Goal: Task Accomplishment & Management: Use online tool/utility

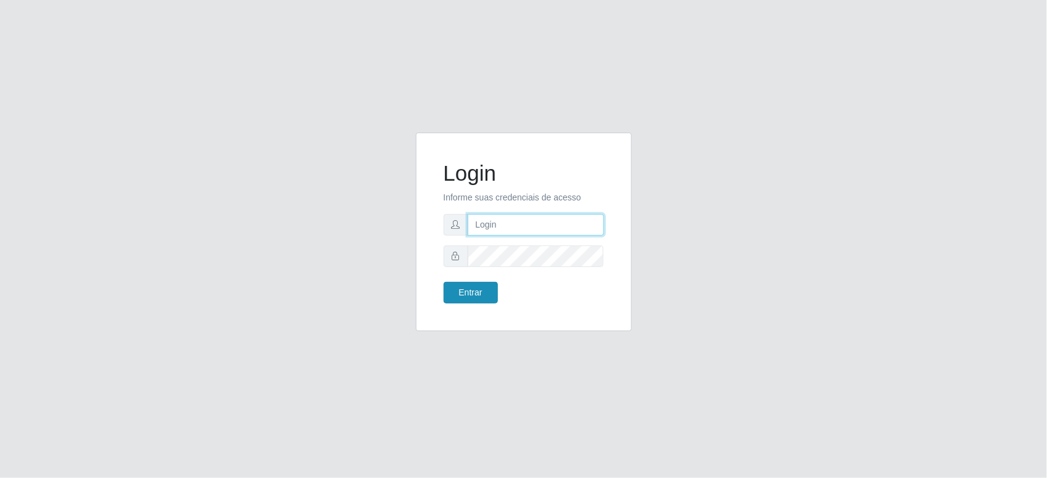
type input "Ione@B11"
click at [469, 292] on button "Entrar" at bounding box center [471, 293] width 54 height 22
click at [476, 285] on button "Entrar" at bounding box center [471, 293] width 54 height 22
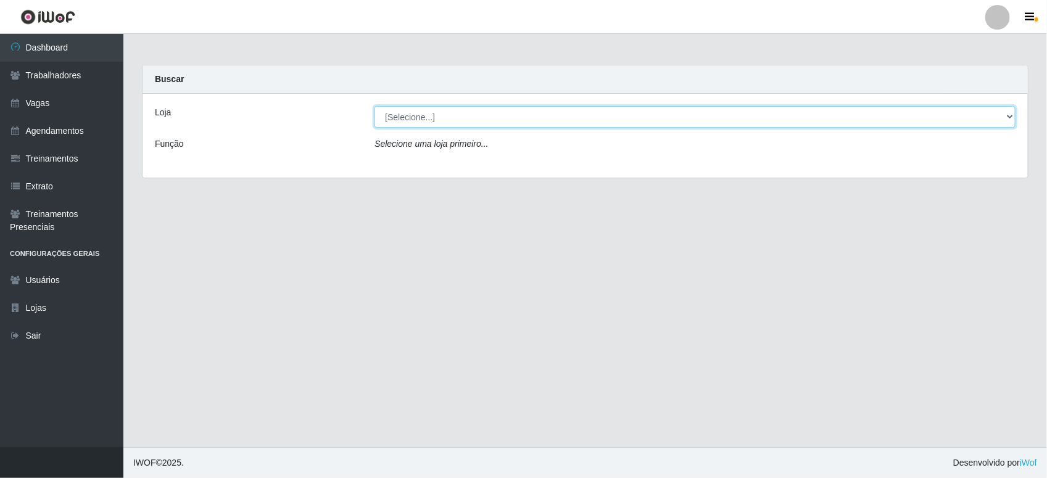
click at [549, 122] on select "[Selecione...] Bemais Supermercados - B11 Manaíra" at bounding box center [695, 117] width 641 height 22
select select "409"
click at [375, 106] on select "[Selecione...] Bemais Supermercados - B11 Manaíra" at bounding box center [695, 117] width 641 height 22
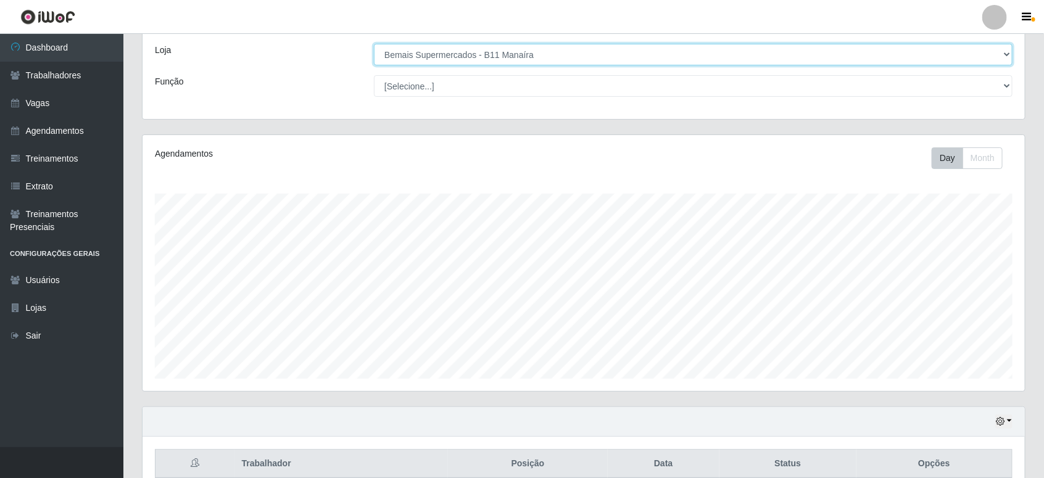
scroll to position [123, 0]
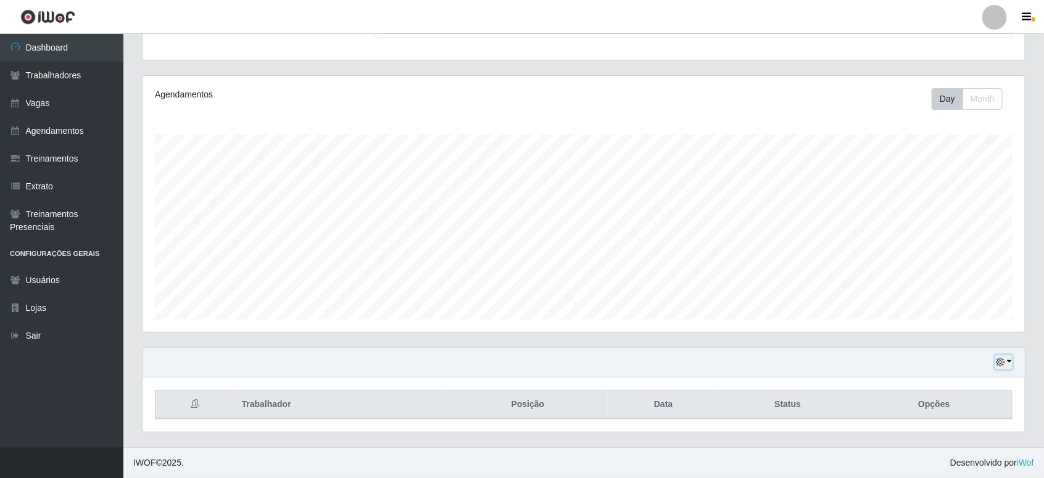
click at [998, 360] on icon "button" at bounding box center [1000, 362] width 9 height 9
drag, startPoint x: 969, startPoint y: 294, endPoint x: 970, endPoint y: 314, distance: 19.1
click at [970, 314] on div "Hoje 1 dia 3 dias 1 Semana Não encerrados" at bounding box center [963, 290] width 99 height 130
click at [970, 314] on button "1 Semana" at bounding box center [963, 316] width 98 height 26
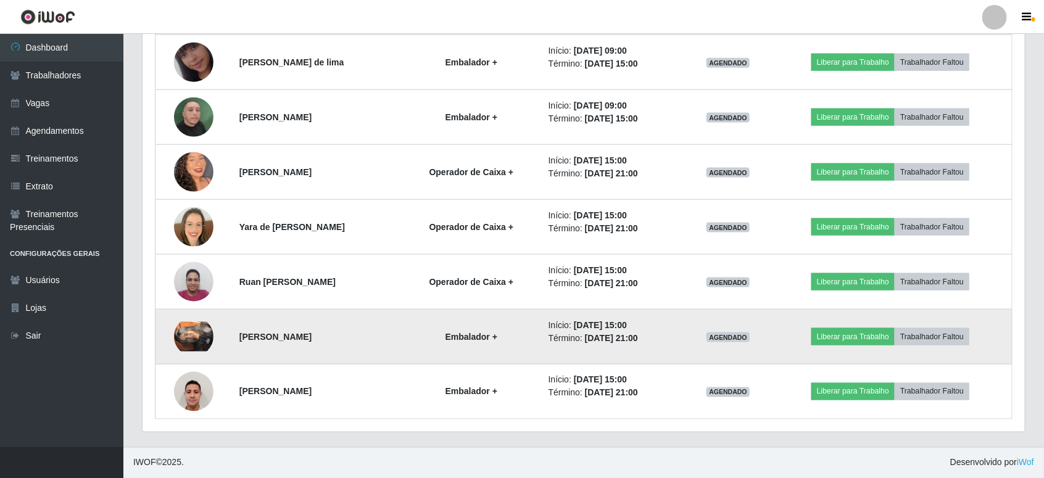
scroll to position [673, 0]
